Goal: Information Seeking & Learning: Learn about a topic

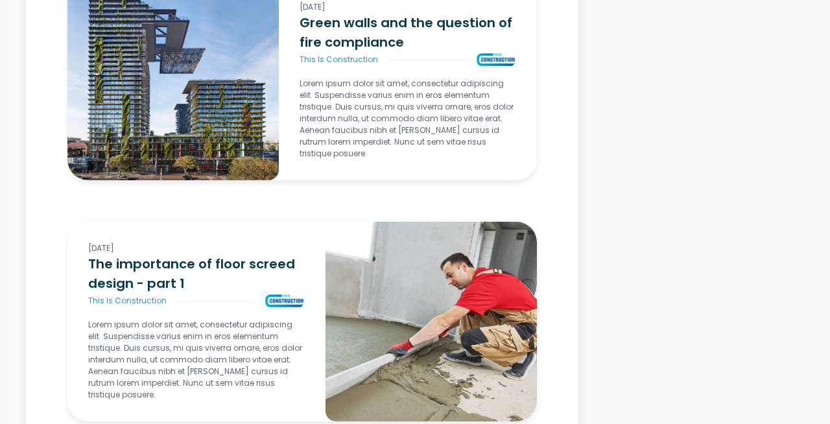
scroll to position [3522, 0]
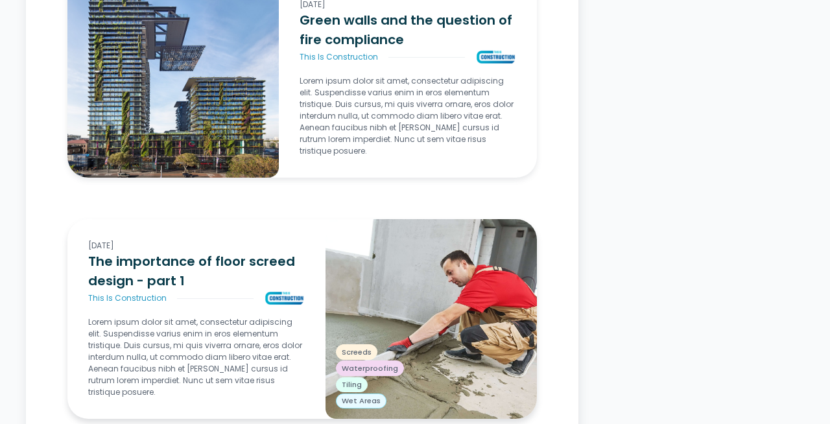
click at [451, 348] on img at bounding box center [432, 319] width 212 height 200
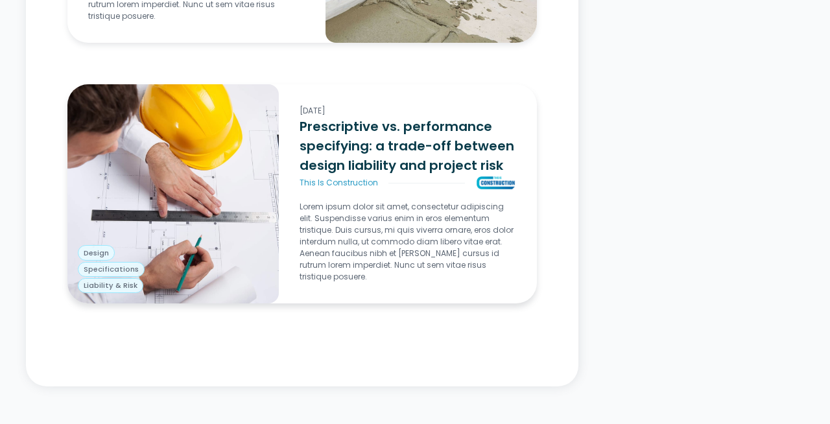
scroll to position [5023, 0]
